Goal: Transaction & Acquisition: Purchase product/service

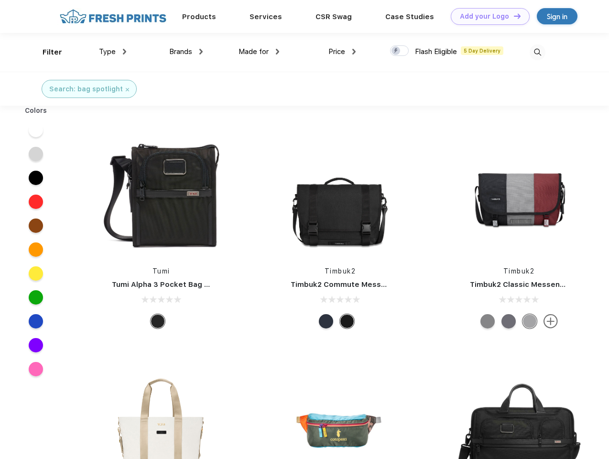
click at [487, 16] on link "Add your Logo Design Tool" at bounding box center [490, 16] width 79 height 17
click at [0, 0] on div "Design Tool" at bounding box center [0, 0] width 0 height 0
click at [513, 16] on link "Add your Logo Design Tool" at bounding box center [490, 16] width 79 height 17
click at [46, 52] on div "Filter" at bounding box center [53, 52] width 20 height 11
click at [113, 52] on span "Type" at bounding box center [107, 51] width 17 height 9
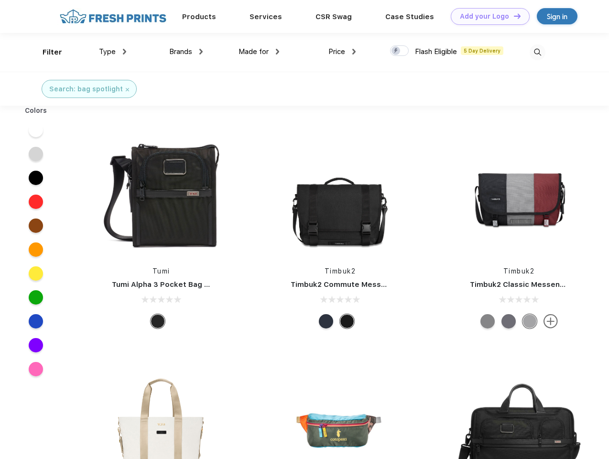
click at [186, 52] on span "Brands" at bounding box center [180, 51] width 23 height 9
click at [259, 52] on span "Made for" at bounding box center [254, 51] width 30 height 9
click at [343, 52] on span "Price" at bounding box center [337, 51] width 17 height 9
click at [400, 51] on div at bounding box center [399, 50] width 19 height 11
click at [397, 51] on input "checkbox" at bounding box center [393, 48] width 6 height 6
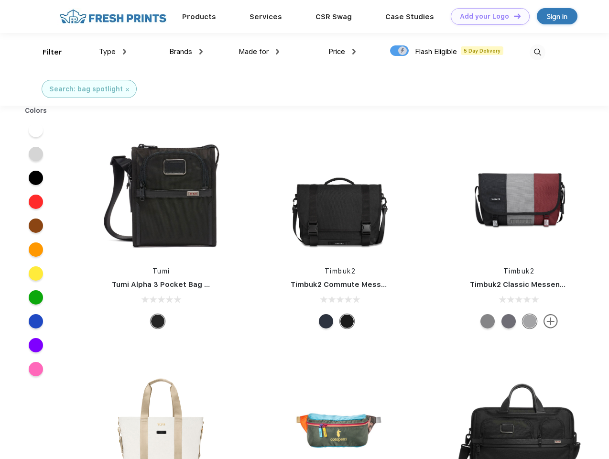
click at [538, 52] on img at bounding box center [538, 52] width 16 height 16
